Goal: Transaction & Acquisition: Purchase product/service

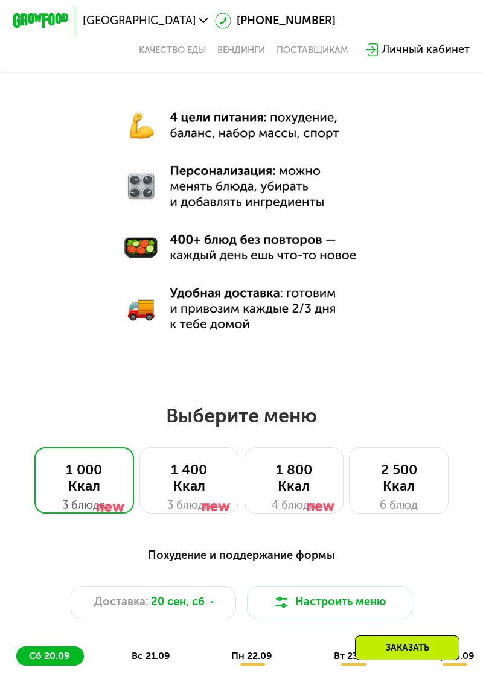
scroll to position [367, 0]
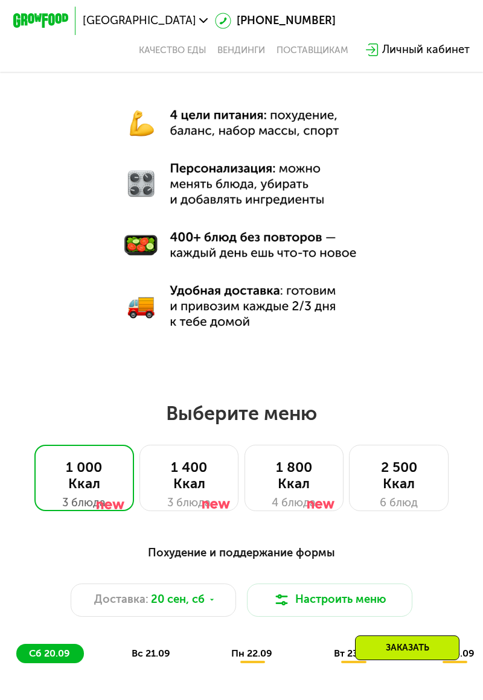
click at [407, 485] on div "2 500 Ккал" at bounding box center [398, 475] width 71 height 33
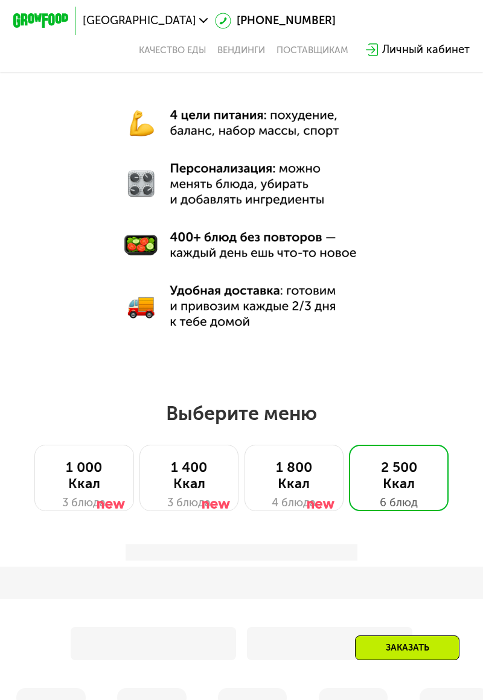
click at [299, 478] on div "1 800 Ккал" at bounding box center [293, 475] width 71 height 33
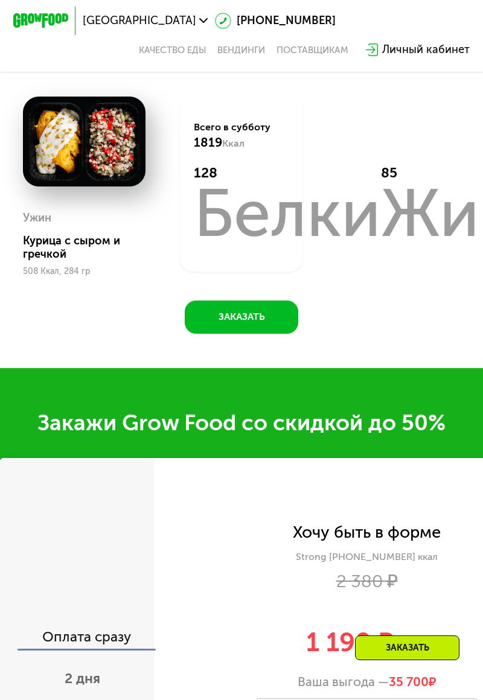
scroll to position [1198, 0]
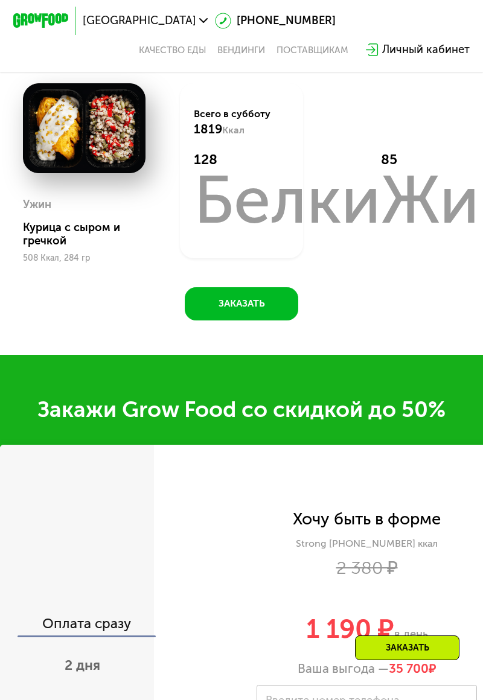
click at [109, 661] on div "2 дня" at bounding box center [82, 666] width 179 height 48
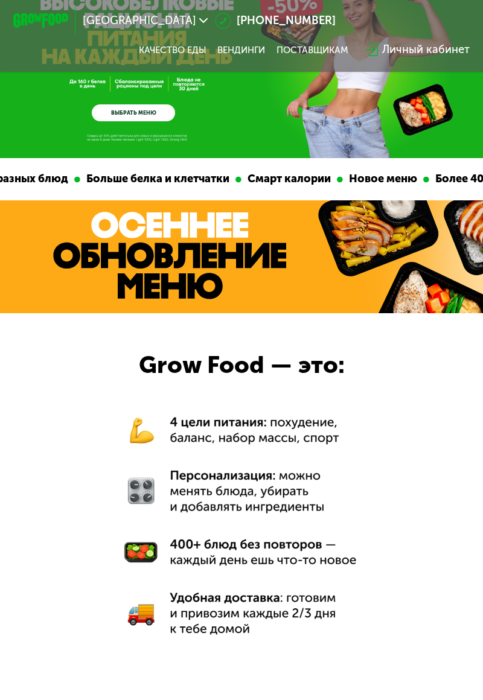
scroll to position [0, 0]
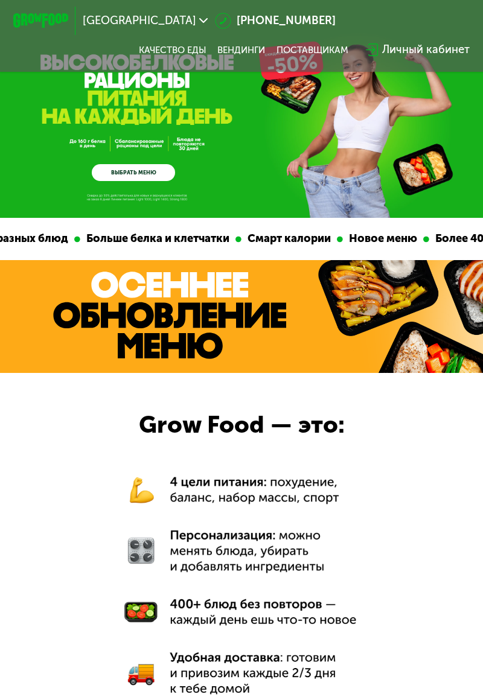
click at [151, 174] on link "ВЫБРАТЬ МЕНЮ" at bounding box center [133, 172] width 83 height 17
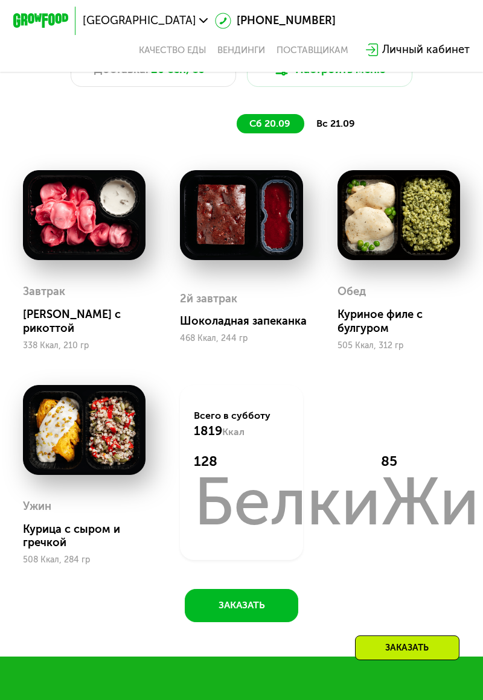
scroll to position [898, 0]
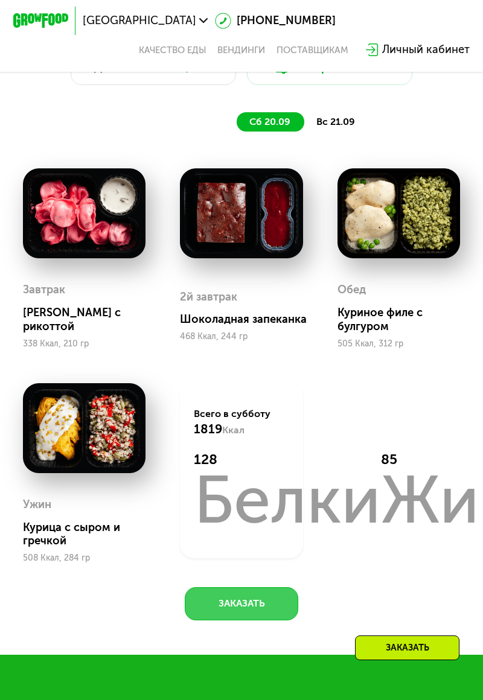
click at [274, 599] on button "Заказать" at bounding box center [242, 603] width 114 height 33
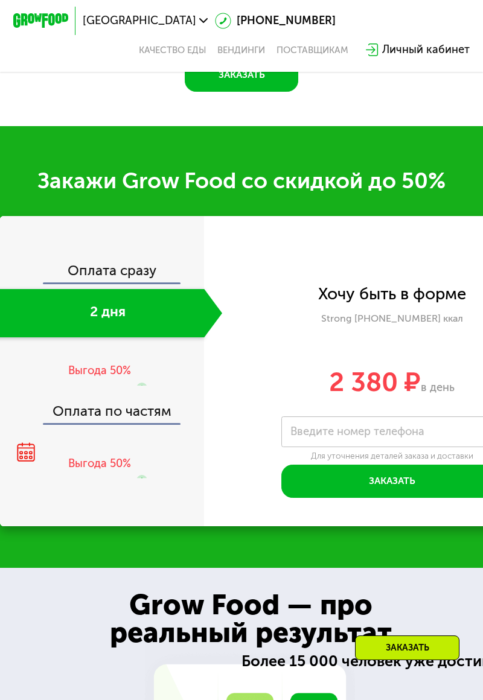
scroll to position [1551, 0]
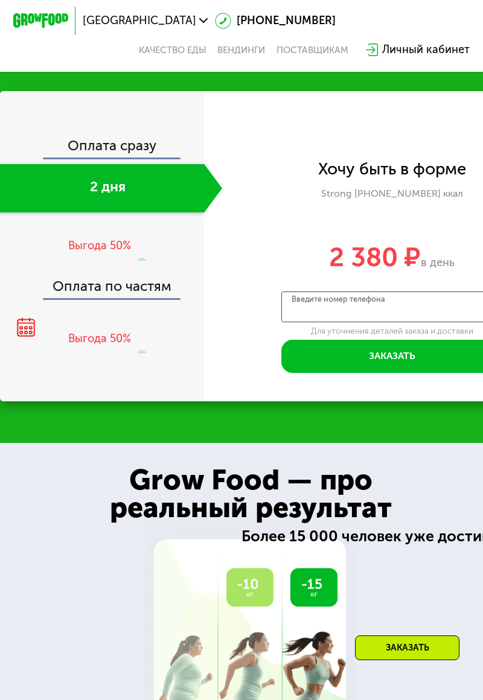
click at [429, 303] on input "Введите номер телефона" at bounding box center [391, 306] width 221 height 31
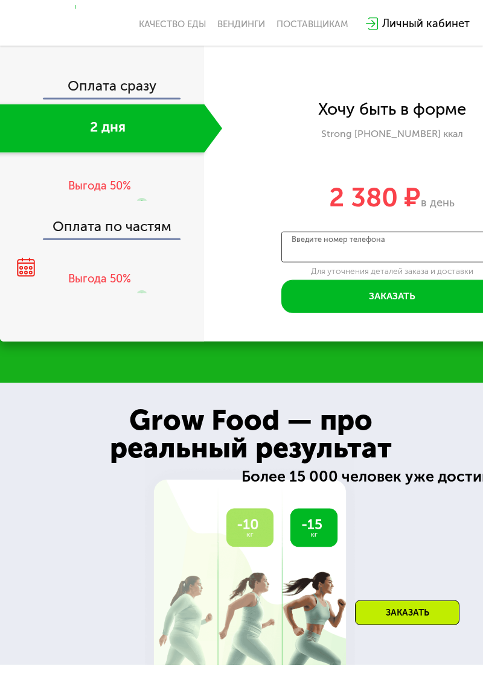
scroll to position [1585, 0]
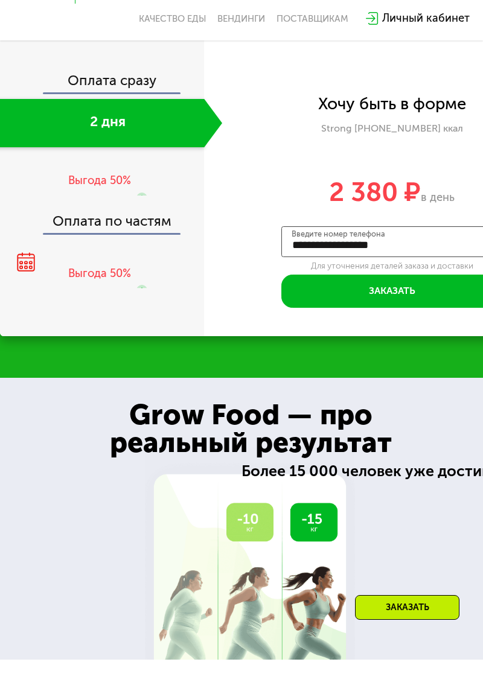
type input "**********"
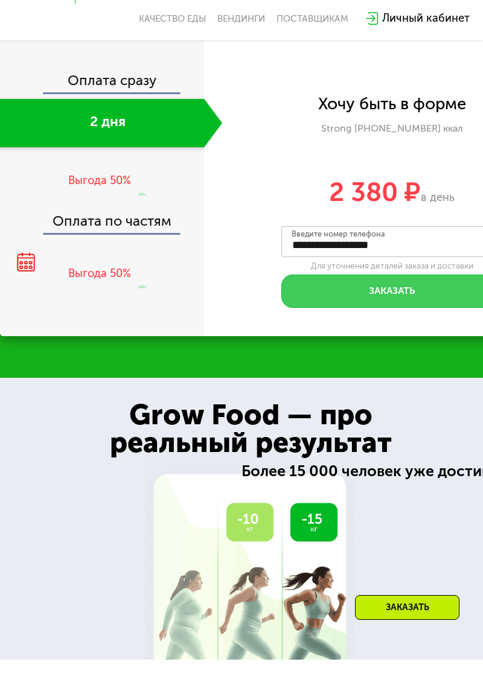
click at [429, 318] on button "Заказать" at bounding box center [391, 322] width 221 height 33
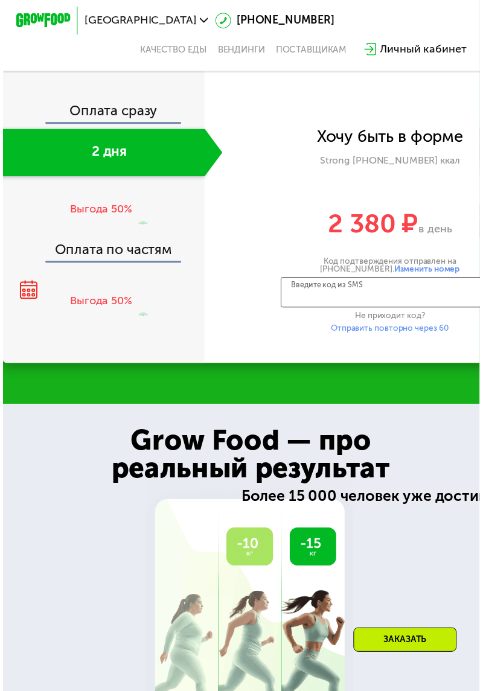
scroll to position [0, 19]
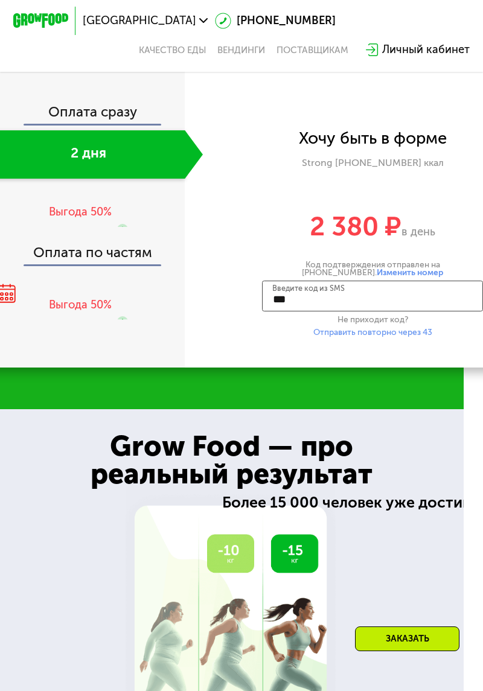
type input "****"
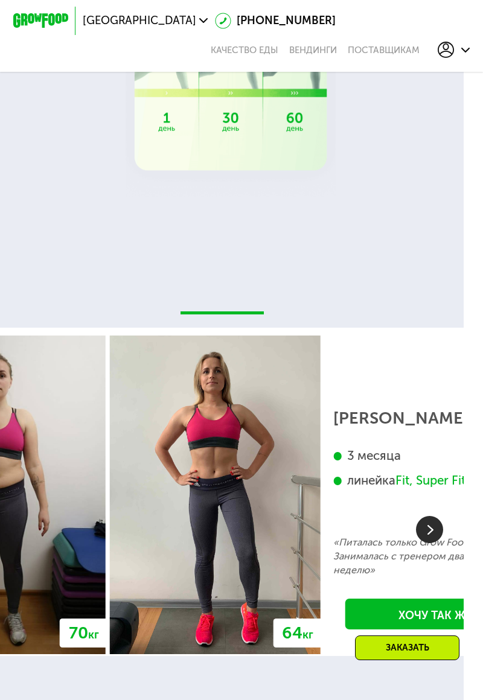
scroll to position [1366, 0]
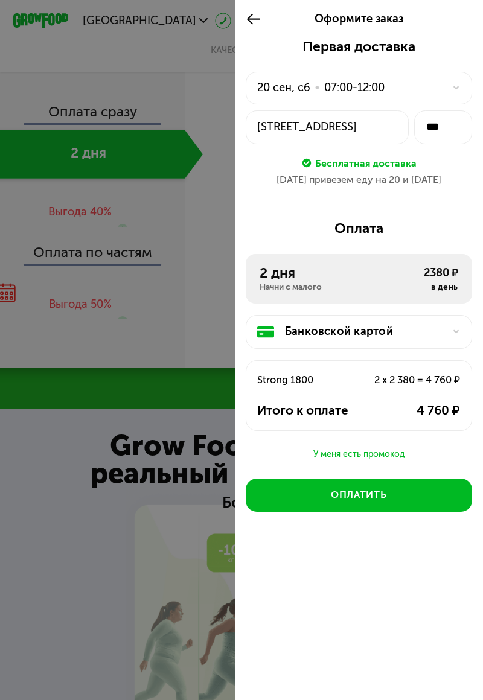
click at [427, 91] on div "[DATE] • 07:00-12:00" at bounding box center [350, 88] width 186 height 16
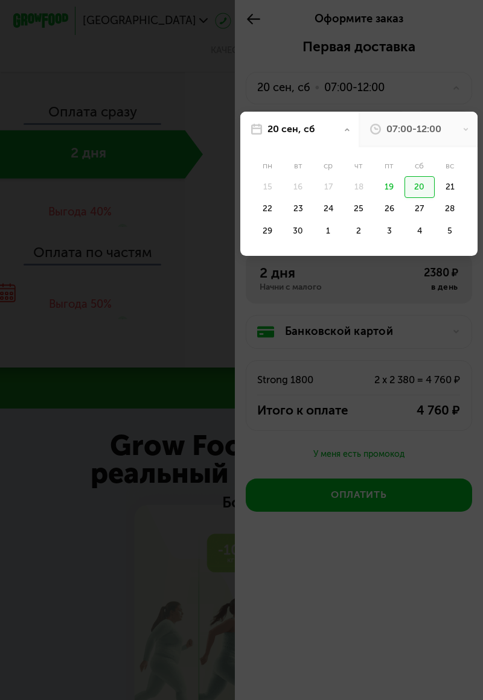
click at [443, 66] on div at bounding box center [241, 350] width 483 height 700
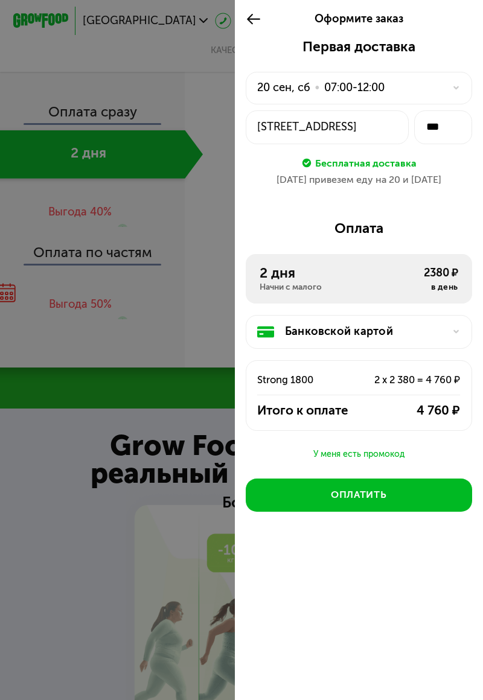
click at [460, 82] on div "[DATE] • 07:00-12:00" at bounding box center [359, 88] width 226 height 33
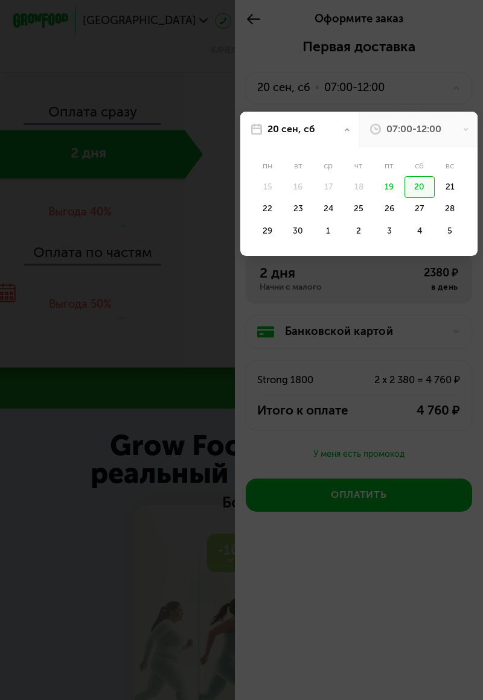
click at [455, 81] on div at bounding box center [241, 350] width 483 height 700
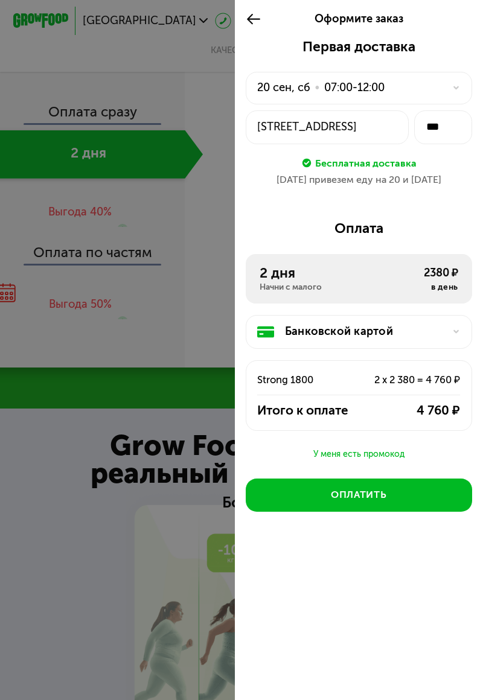
click at [115, 446] on div at bounding box center [241, 350] width 483 height 700
click at [182, 304] on div at bounding box center [241, 350] width 483 height 700
click at [259, 13] on icon at bounding box center [254, 19] width 16 height 16
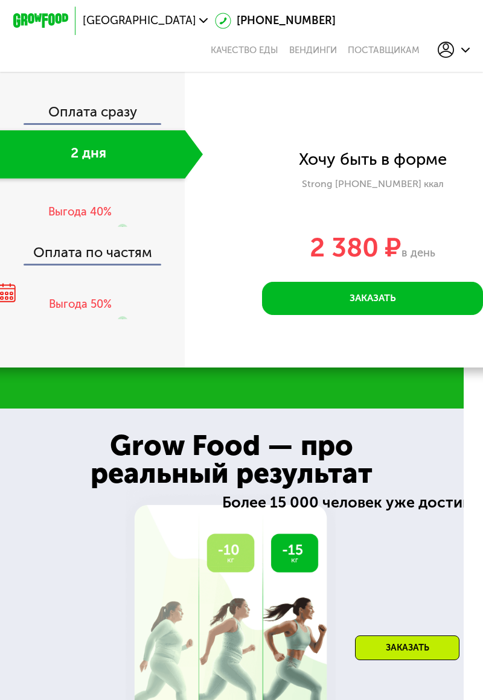
scroll to position [1332, 0]
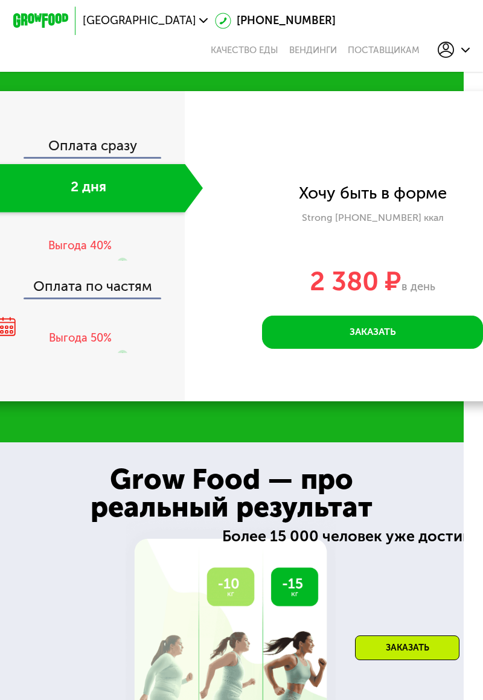
click at [118, 337] on div at bounding box center [122, 339] width 11 height 66
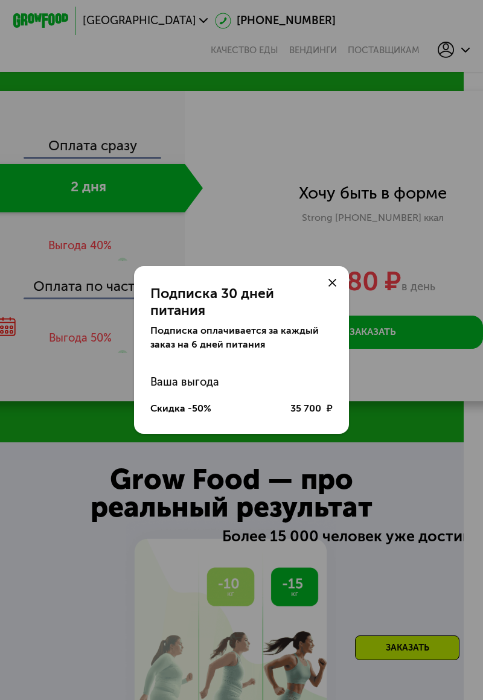
click at [242, 209] on div "Подписка 30 дней питания Подписка оплачивается за каждый заказ на 6 дней питани…" at bounding box center [241, 350] width 483 height 700
